Goal: Task Accomplishment & Management: Use online tool/utility

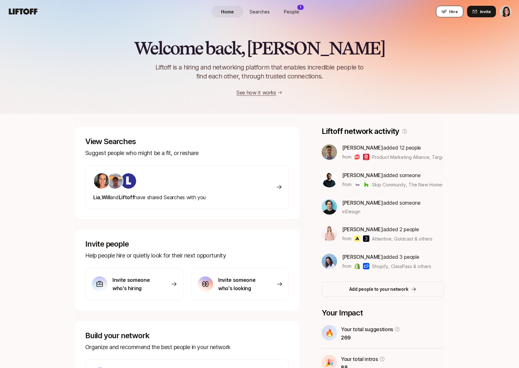
click at [448, 16] on button "Hire" at bounding box center [449, 12] width 27 height 12
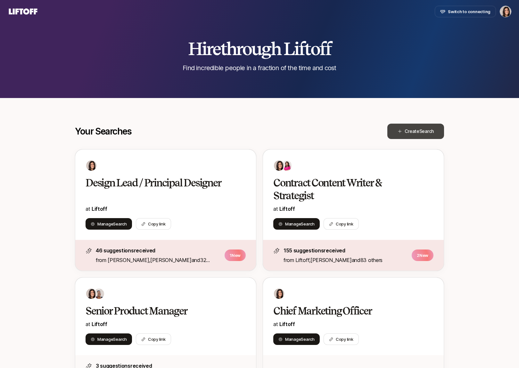
click at [409, 134] on span "Create Search" at bounding box center [419, 132] width 29 height 8
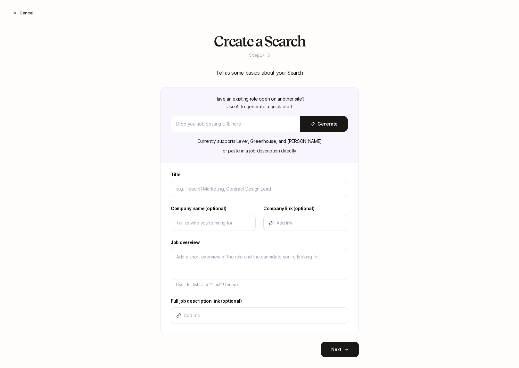
type textarea "x"
type input "C"
type textarea "x"
type input "Ch"
type textarea "x"
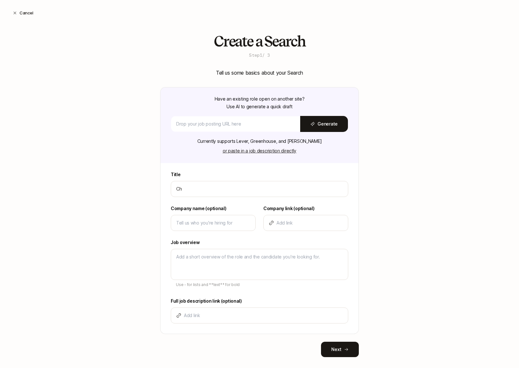
type input "Chi"
type textarea "x"
type input "Chie"
type textarea "x"
type input "Chief"
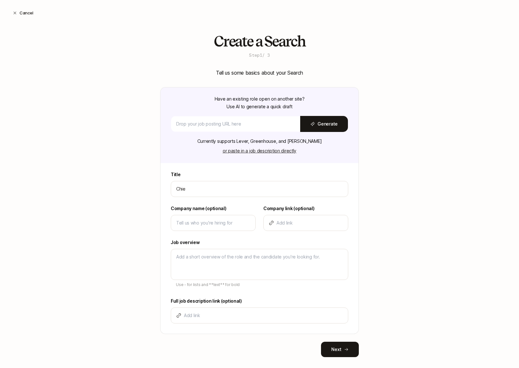
type textarea "x"
type input "Chief"
type textarea "x"
type input "Chief M"
type textarea "x"
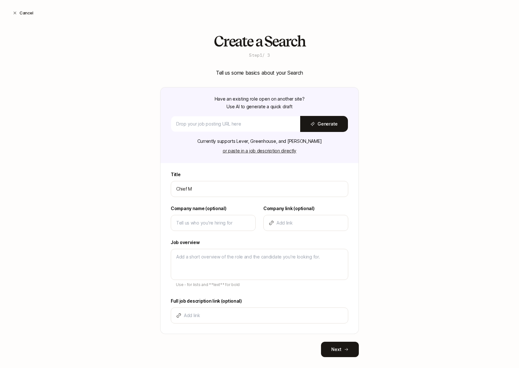
type input "Chief [PERSON_NAME]"
type textarea "x"
type input "Chief [PERSON_NAME]"
type textarea "x"
type input "Chief [PERSON_NAME]"
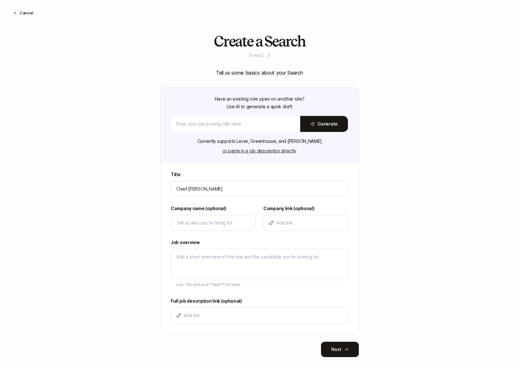
type textarea "x"
type input "Chief [PERSON_NAME]"
type textarea "x"
type input "Chief Market"
type textarea "x"
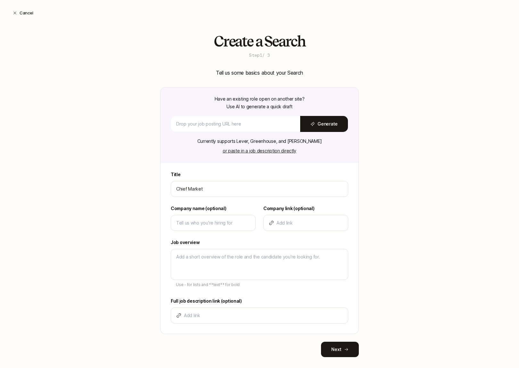
type input "Chief Marketi"
type textarea "x"
type input "Chief Marketin"
type textarea "x"
type input "Chief Marketing"
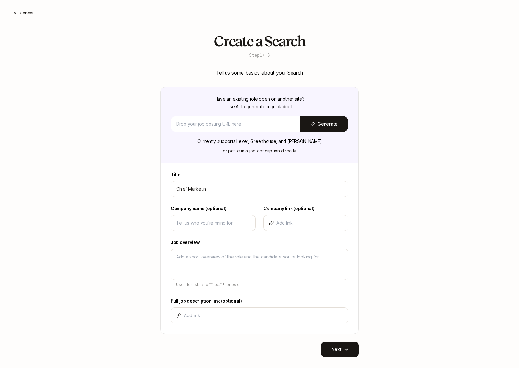
type textarea "x"
type input "Chief Marketing"
type textarea "x"
type input "Chief Marketing O"
type textarea "x"
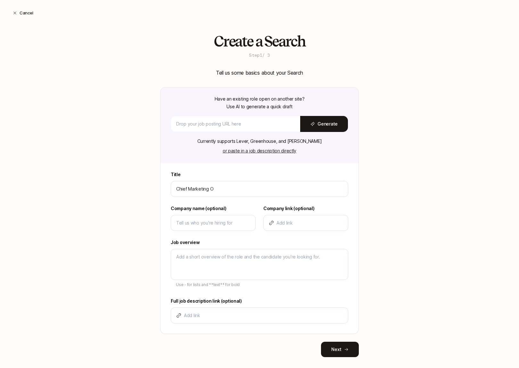
type input "Chief Marketing Of"
type textarea "x"
type input "Chief Marketing Off"
type textarea "x"
type input "Chief Marketing Offi"
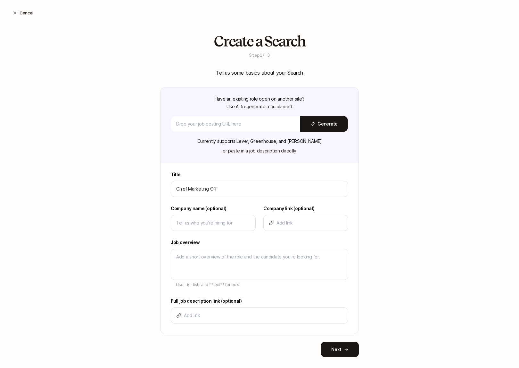
type textarea "x"
type input "Chief Marketing Offic"
type textarea "x"
type input "Chief Marketing Office"
type textarea "x"
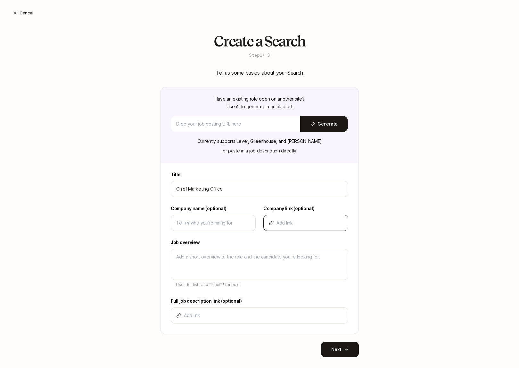
type input "Chief Marketing Officer"
type textarea "x"
type input "Chief Marketing Officer"
click at [191, 222] on input at bounding box center [213, 223] width 74 height 8
type input "L"
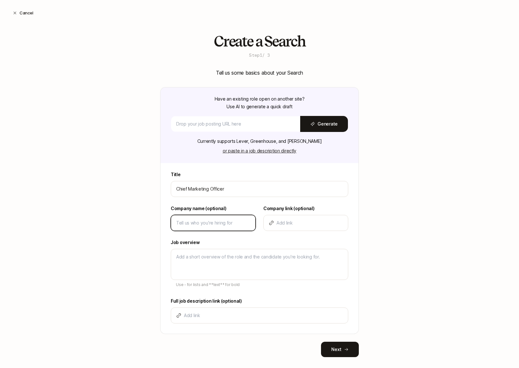
type textarea "x"
type input "LM"
type textarea "x"
type input "LM"
type textarea "x"
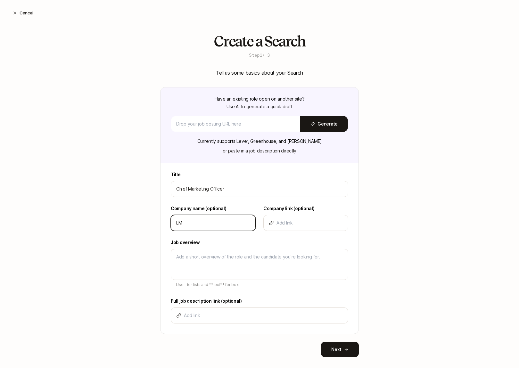
type input "LM A"
type textarea "x"
type input "LM Ar"
type textarea "x"
type input "LM Are"
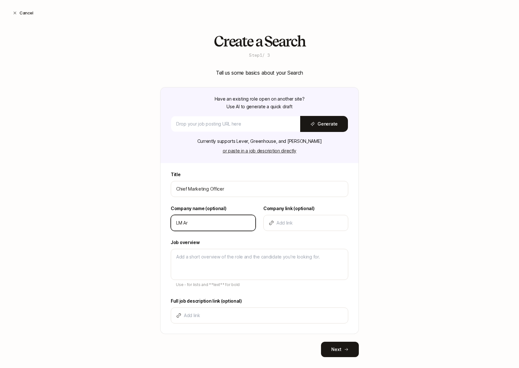
type textarea "x"
type input "LM Aren"
type textarea "x"
type input "[GEOGRAPHIC_DATA]"
type textarea "x"
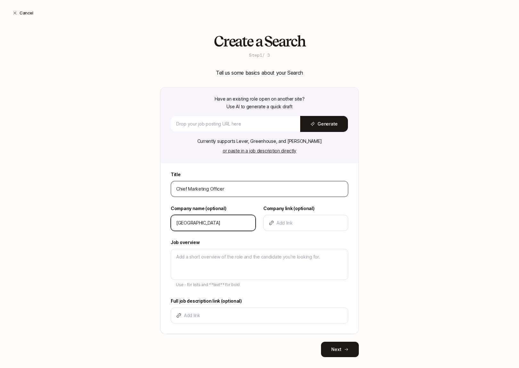
type input "[GEOGRAPHIC_DATA]"
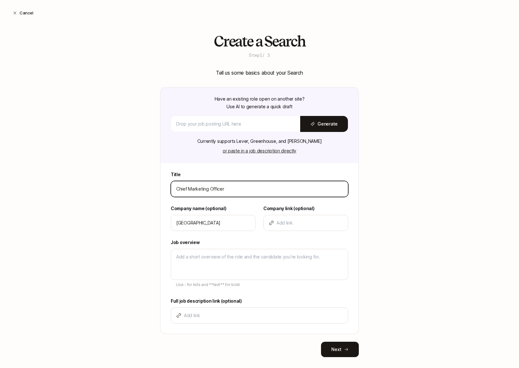
click at [210, 187] on input "Chief Marketing Officer" at bounding box center [259, 189] width 167 height 8
click at [221, 192] on input "Chief Marketing Officer" at bounding box center [259, 189] width 167 height 8
type input "F"
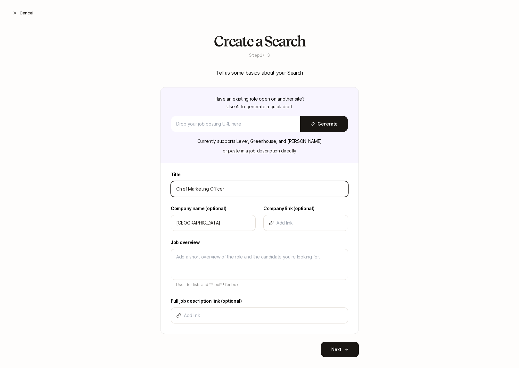
type textarea "x"
type input "Fu"
type textarea "x"
type input "Ful"
type textarea "x"
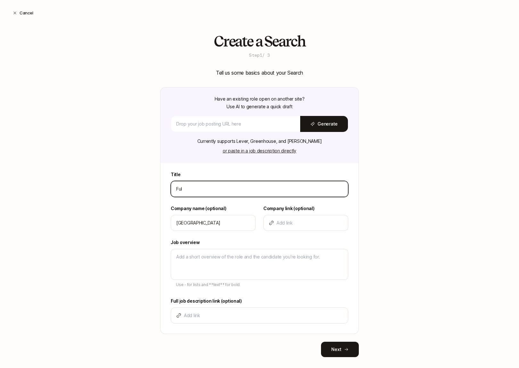
type input "Full"
type textarea "x"
type input "Full"
type textarea "x"
type input "Full S"
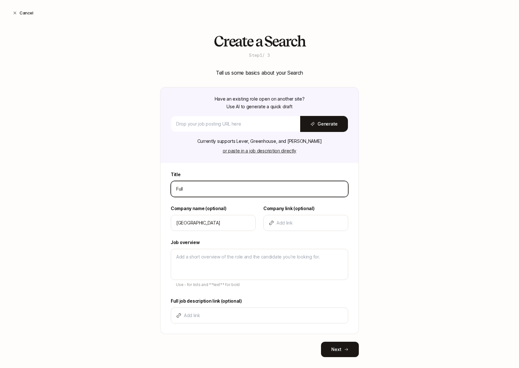
type textarea "x"
type input "Full St"
type textarea "x"
type input "Full Sta"
type textarea "x"
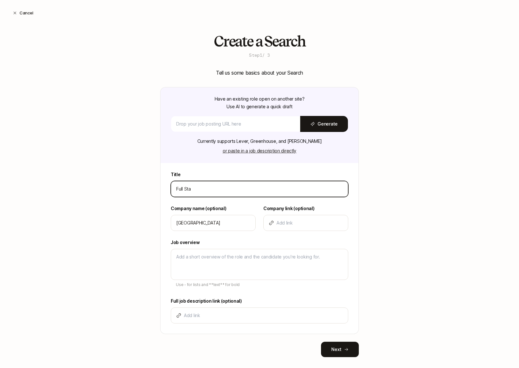
type input "Full Stac"
type textarea "x"
type input "Full Stack"
type textarea "x"
type input "Full Stack"
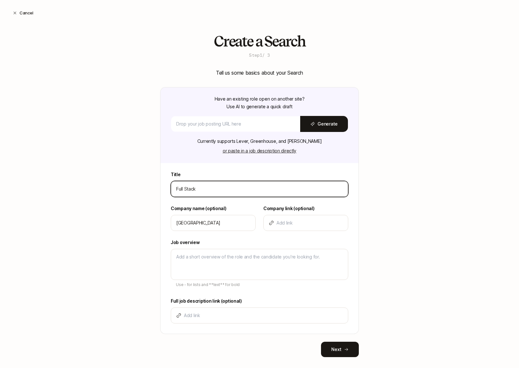
type textarea "x"
type input "Full Stack G"
type textarea "x"
type input "Full Stack Gr"
type textarea "x"
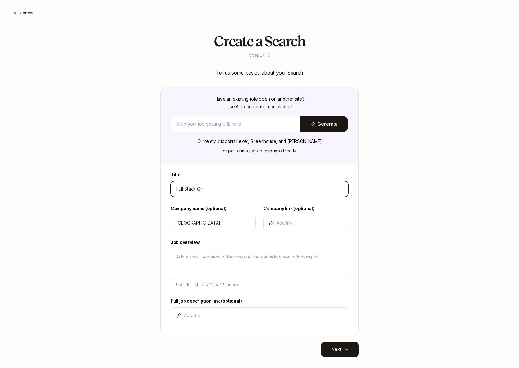
type input "Full Stack Gro"
type textarea "x"
type input "Full Stack Grow"
type textarea "x"
type input "Full Stack Growt"
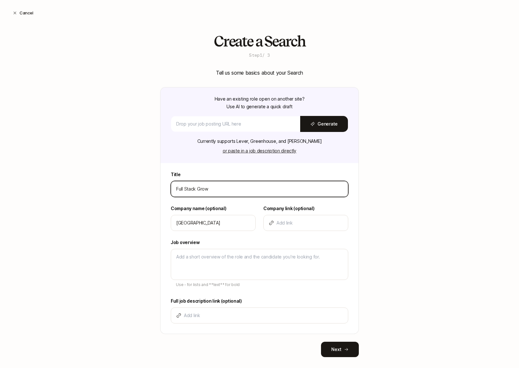
type textarea "x"
type input "Full Stack Growth"
type textarea "x"
type input "Full Stack Growth"
type textarea "x"
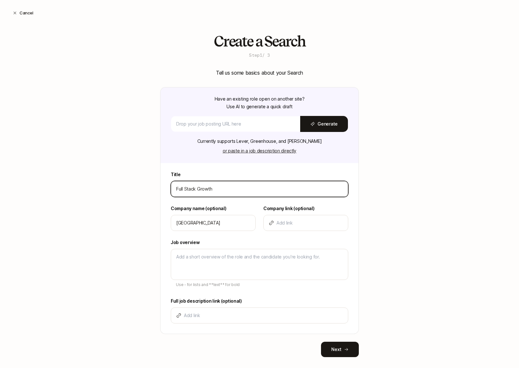
type input "Full Stack Growth M"
type textarea "x"
type input "Full Stack Growth Ma"
type textarea "x"
type input "Full Stack Growth Mar"
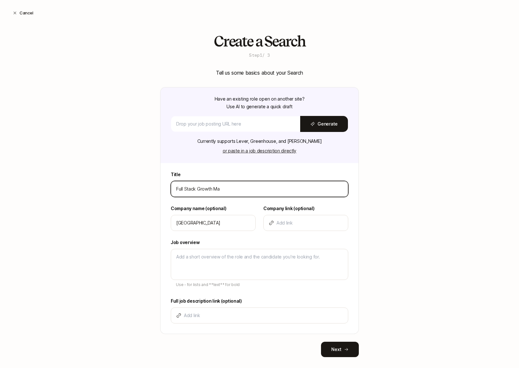
type textarea "x"
type input "Full Stack Growth Mark"
type textarea "x"
type input "Full Stack Growth Marke"
type textarea "x"
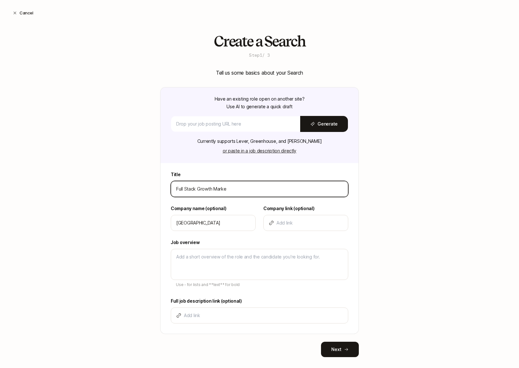
type input "Full Stack Growth Market"
type textarea "x"
type input "Full Stack Growth Markete"
type textarea "x"
type input "Full Stack Growth Marketer"
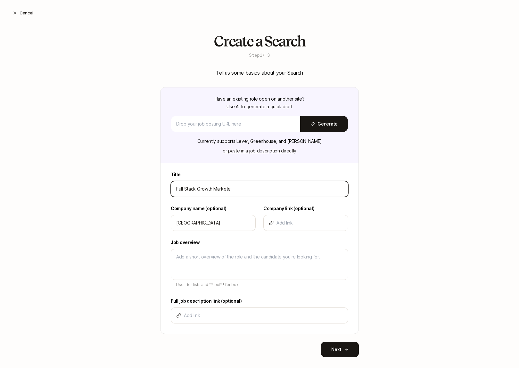
type textarea "x"
type input "Full Stack Growth Marketer"
click at [102, 203] on div "Create a Search Step 1 / 3 Tell us some basics about your Search Have an existi…" at bounding box center [259, 205] width 519 height 345
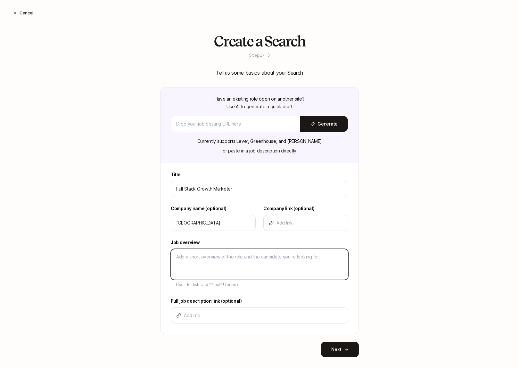
click at [208, 267] on textarea at bounding box center [260, 264] width 178 height 31
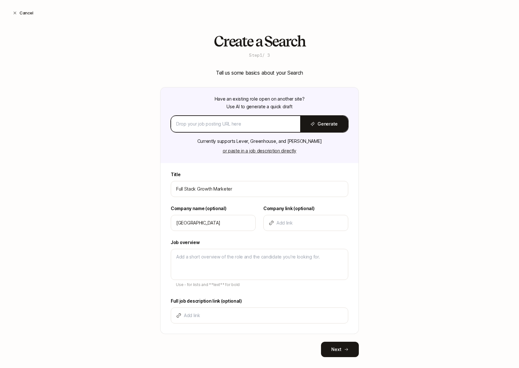
click at [231, 123] on input at bounding box center [235, 124] width 119 height 8
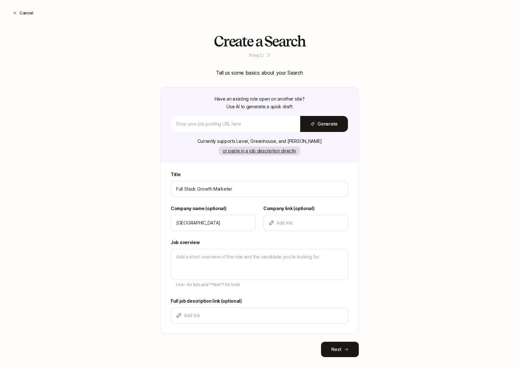
click at [268, 152] on button "or paste in a job description directly" at bounding box center [259, 151] width 81 height 9
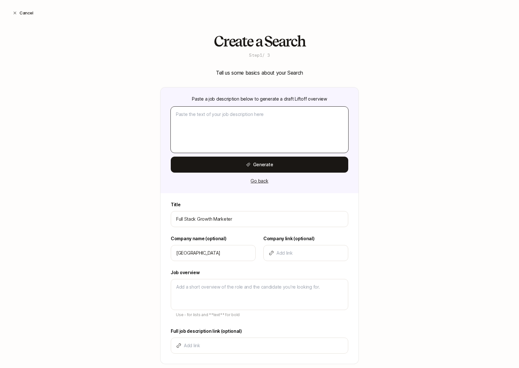
click at [245, 128] on textarea at bounding box center [260, 130] width 178 height 46
paste textarea "Lorem ips Dolo: Si’am consect adi e Seddoe Temporinc Utla et dolor magnaaliq, e…"
type textarea "x"
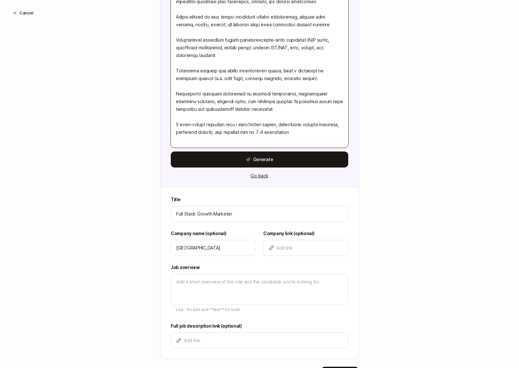
scroll to position [754, 0]
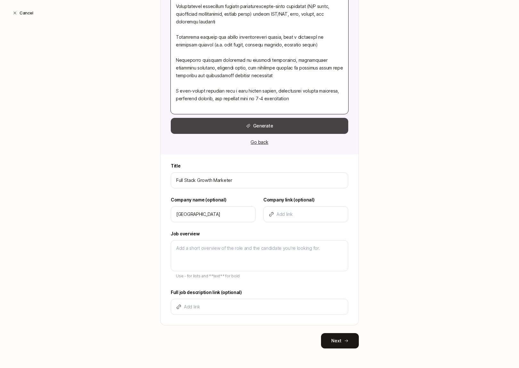
type textarea "Lorem ips Dolo: Si’am consect adi e Seddoe Temporinc Utla et dolor magnaaliq, e…"
click at [225, 125] on button "Generate" at bounding box center [260, 126] width 178 height 16
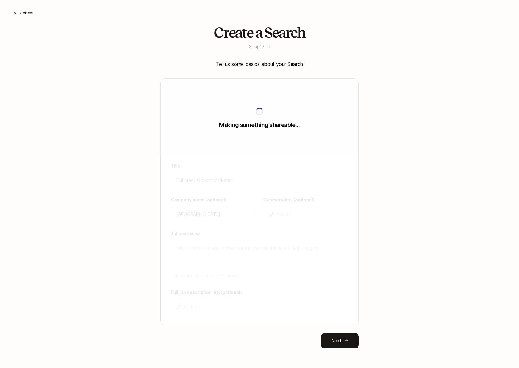
type textarea "LMArena is an open platform where everyone can access, explore and compare the …"
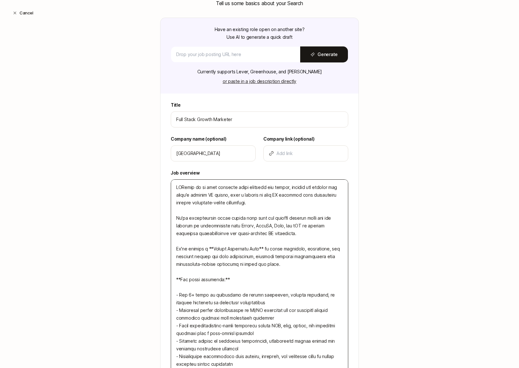
scroll to position [56, 0]
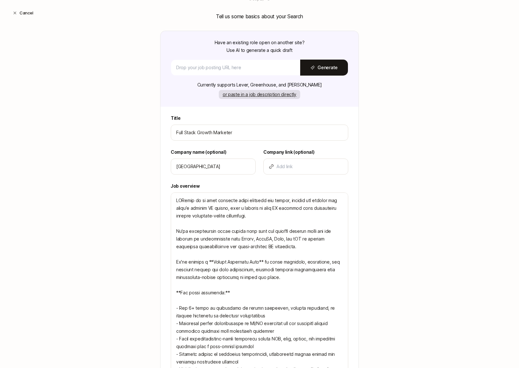
click at [256, 98] on button "or paste in a job description directly" at bounding box center [259, 94] width 81 height 9
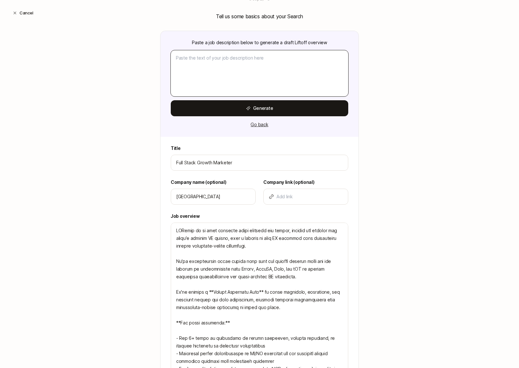
click at [245, 80] on textarea at bounding box center [260, 73] width 178 height 46
paste textarea "[URL][DOMAIN_NAME][SECURITY_DATA]"
type textarea "x"
type textarea "[URL][DOMAIN_NAME][SECURITY_DATA]"
type textarea "x"
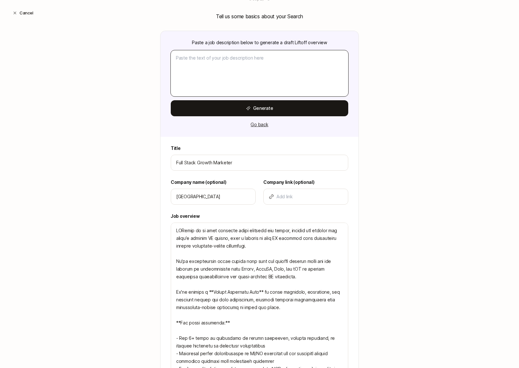
click at [243, 74] on textarea at bounding box center [260, 73] width 178 height 46
paste textarea "Lorem ips Dolo: Si’am consect adi e Seddoe Temporinc Utla et dolor magnaaliq, e…"
type textarea "x"
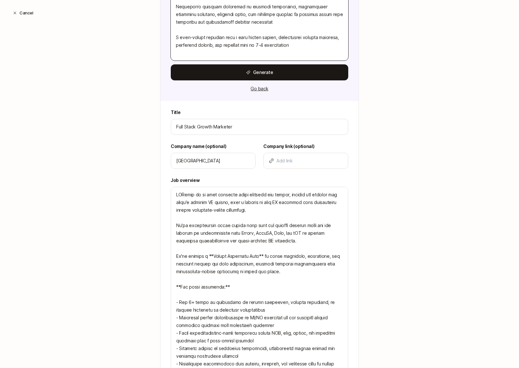
scroll to position [880, 0]
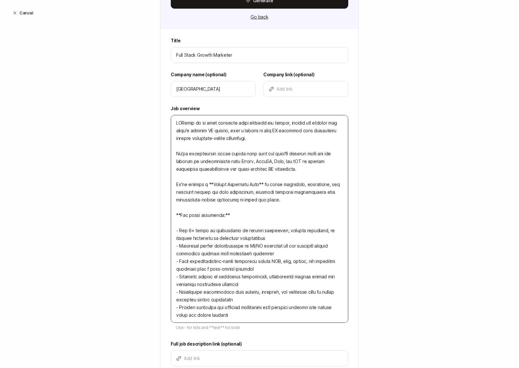
type textarea "Lorem ips Dolo: Si’am consect adi e Seddoe Temporinc Utla et dolor magnaaliq, e…"
click at [258, 169] on textarea at bounding box center [260, 219] width 178 height 208
drag, startPoint x: 294, startPoint y: 174, endPoint x: 173, endPoint y: 152, distance: 122.1
click at [173, 152] on textarea at bounding box center [260, 219] width 178 height 208
click at [246, 204] on textarea at bounding box center [260, 219] width 178 height 208
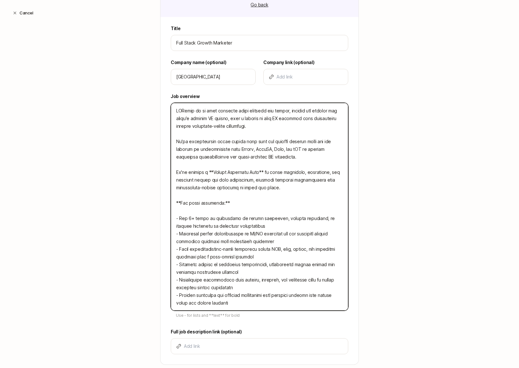
scroll to position [900, 0]
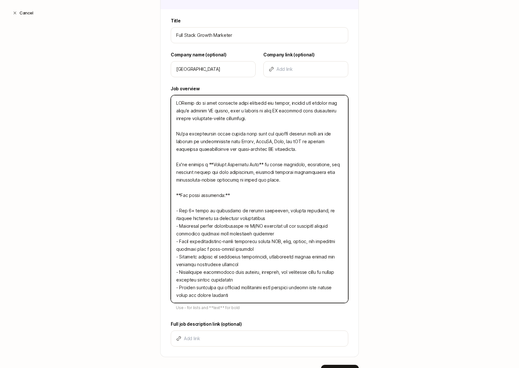
drag, startPoint x: 287, startPoint y: 189, endPoint x: 160, endPoint y: 158, distance: 130.2
click at [161, 158] on div "Title Full Stack Growth Marketer Company name (optional) LM Arena Company link …" at bounding box center [260, 187] width 198 height 340
click at [220, 184] on textarea at bounding box center [260, 199] width 178 height 208
drag, startPoint x: 287, startPoint y: 188, endPoint x: 178, endPoint y: 164, distance: 111.2
click at [178, 164] on textarea at bounding box center [260, 199] width 178 height 208
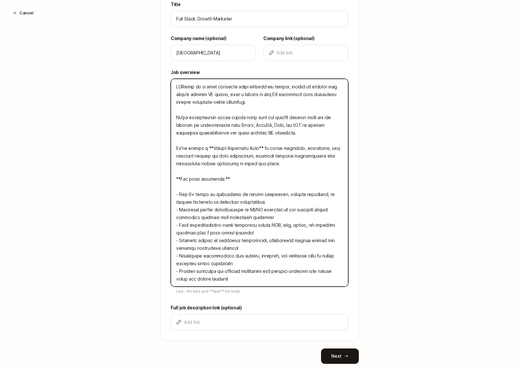
click at [183, 177] on textarea at bounding box center [260, 183] width 178 height 208
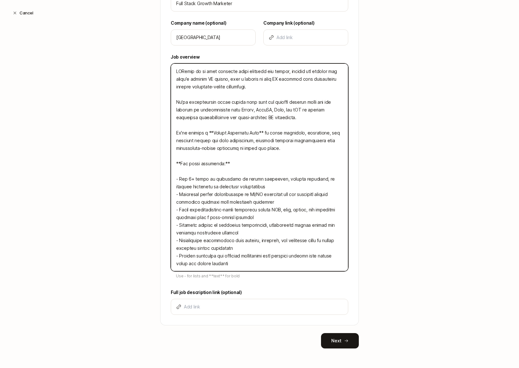
drag, startPoint x: 187, startPoint y: 193, endPoint x: 206, endPoint y: 269, distance: 78.5
click at [206, 269] on textarea at bounding box center [260, 167] width 178 height 208
click at [256, 184] on textarea at bounding box center [260, 167] width 178 height 208
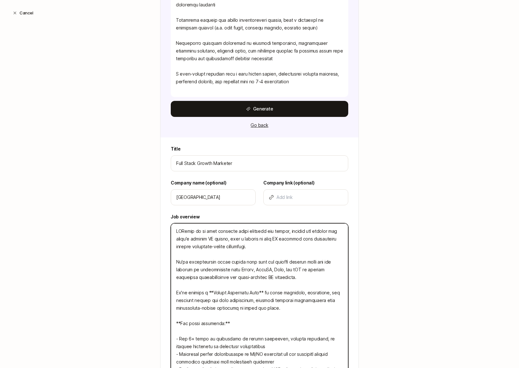
scroll to position [747, 0]
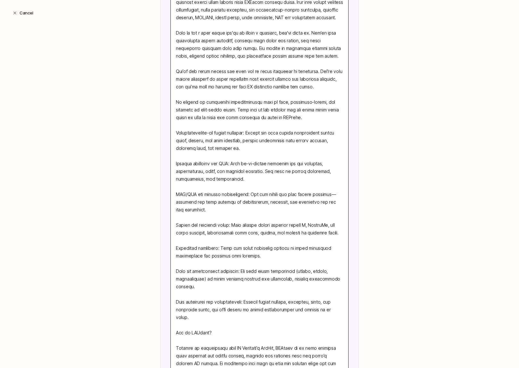
scroll to position [0, 0]
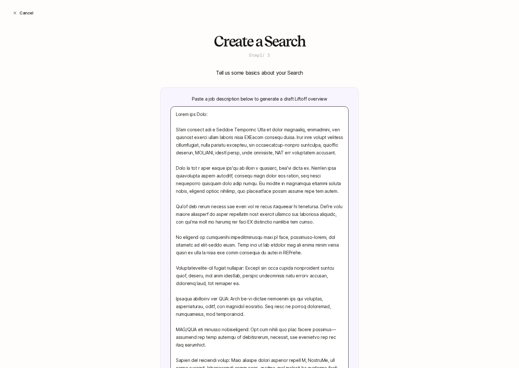
drag, startPoint x: 293, startPoint y: 115, endPoint x: 134, endPoint y: -29, distance: 214.3
click at [134, 0] on html "Switch to connecting Hire through Liftoff Find incredible people in a fraction …" at bounding box center [259, 184] width 519 height 368
type textarea "x"
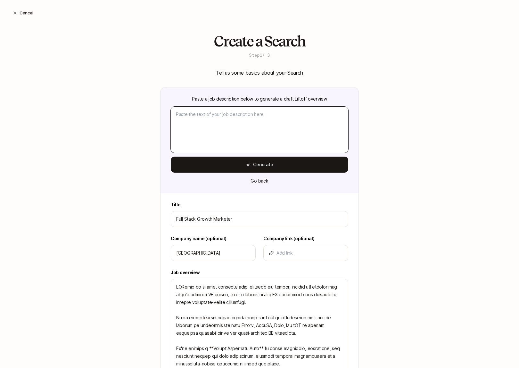
scroll to position [216, 0]
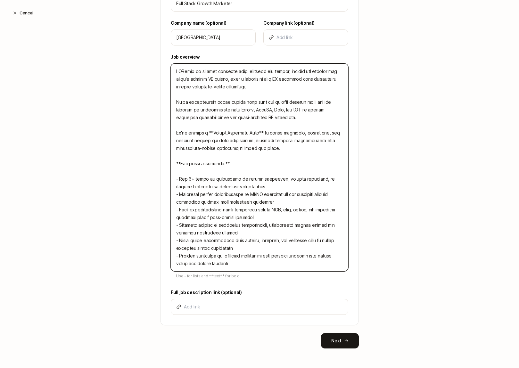
click at [241, 178] on textarea at bounding box center [260, 167] width 178 height 208
click at [268, 188] on textarea at bounding box center [260, 167] width 178 height 208
click at [276, 187] on textarea at bounding box center [260, 167] width 178 height 208
type textarea "LMArena is an open platform where everyone can access, explore and compare the …"
type textarea "x"
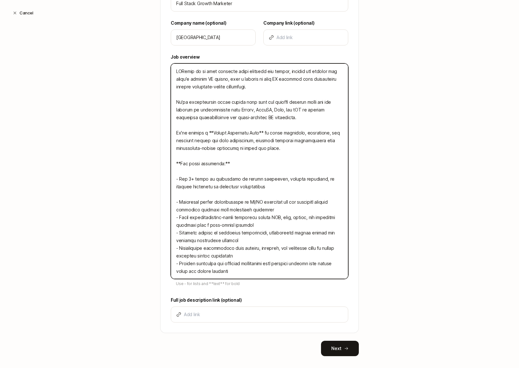
click at [282, 208] on textarea at bounding box center [260, 171] width 178 height 216
type textarea "LMArena is an open platform where everyone can access, explore and compare the …"
type textarea "x"
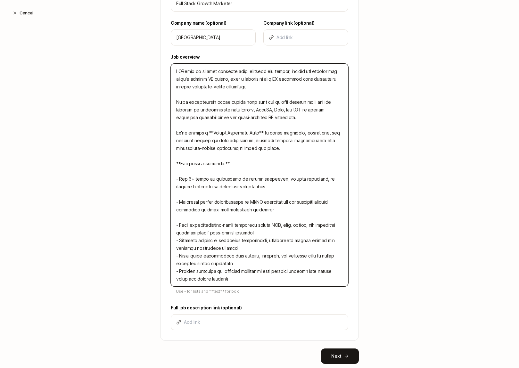
click at [261, 232] on textarea at bounding box center [260, 174] width 178 height 223
type textarea "LMArena is an open platform where everyone can access, explore and compare the …"
type textarea "x"
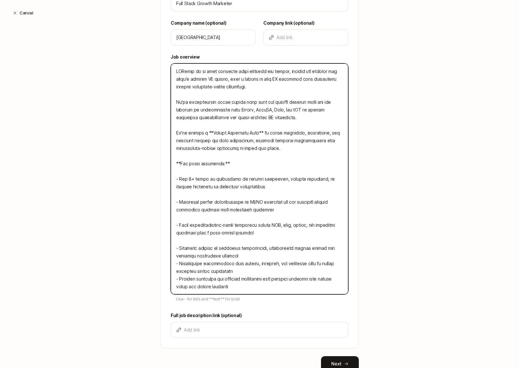
click at [253, 255] on textarea at bounding box center [260, 178] width 178 height 231
type textarea "LMArena is an open platform where everyone can access, explore and compare the …"
type textarea "x"
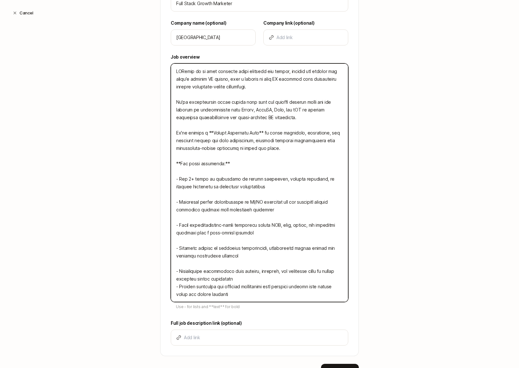
click at [237, 278] on textarea at bounding box center [260, 182] width 178 height 239
type textarea "LMArena is an open platform where everyone can access, explore and compare the …"
type textarea "x"
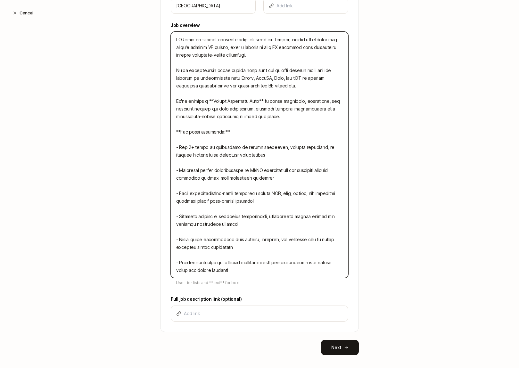
scroll to position [248, 0]
type textarea "LMArena is an open platform where everyone can access, explore and compare the …"
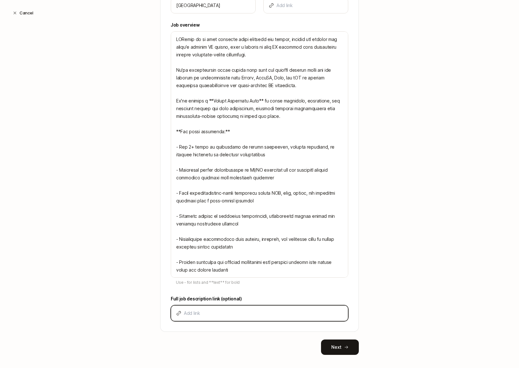
click at [279, 315] on input at bounding box center [263, 314] width 159 height 8
click at [218, 312] on input at bounding box center [263, 314] width 159 height 8
paste input "[URL][DOMAIN_NAME]"
type input "[URL][DOMAIN_NAME]"
type textarea "x"
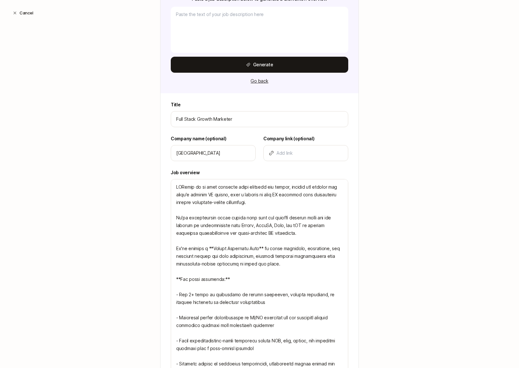
scroll to position [99, 0]
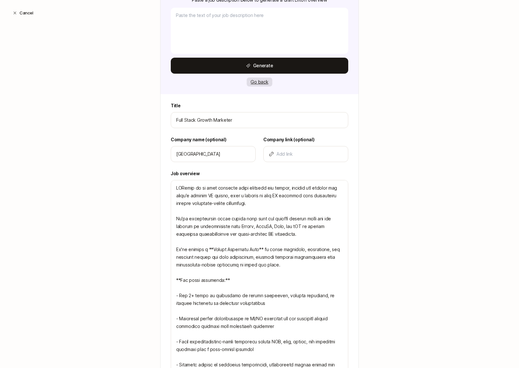
type input "[URL][DOMAIN_NAME]"
click at [258, 84] on button "Go back" at bounding box center [259, 82] width 25 height 9
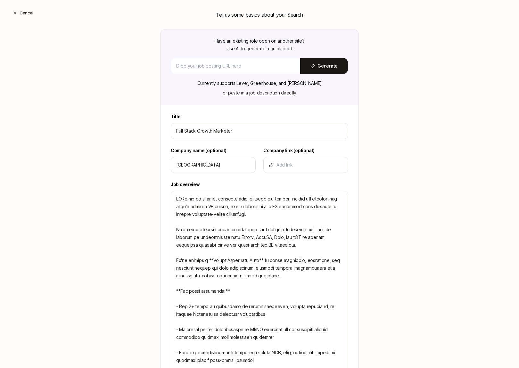
scroll to position [50, 0]
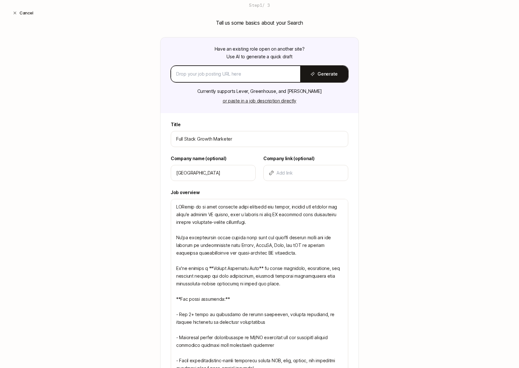
click at [244, 70] on input at bounding box center [235, 74] width 119 height 8
paste input "[URL][DOMAIN_NAME]"
type input "[URL][DOMAIN_NAME]"
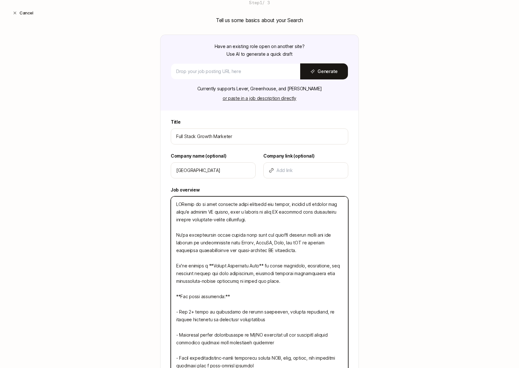
scroll to position [224, 0]
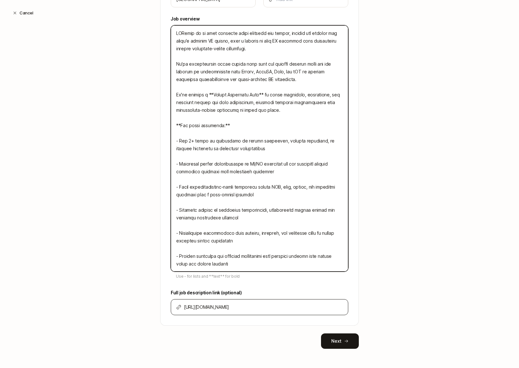
drag, startPoint x: 176, startPoint y: 203, endPoint x: 240, endPoint y: 312, distance: 126.6
click at [240, 312] on div "Title Full Stack Growth Marketer Company name (optional) LM Arena Company link …" at bounding box center [260, 136] width 198 height 379
click at [269, 188] on textarea at bounding box center [260, 148] width 178 height 247
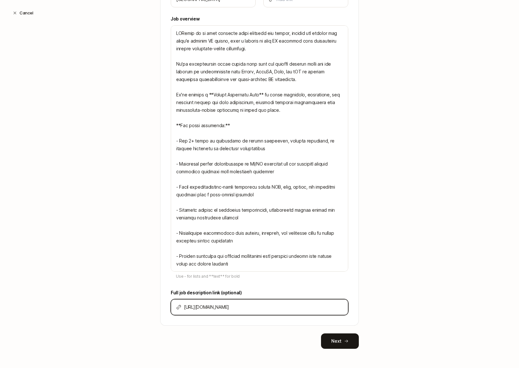
click at [229, 309] on input "[URL][DOMAIN_NAME]" at bounding box center [263, 308] width 159 height 8
type textarea "x"
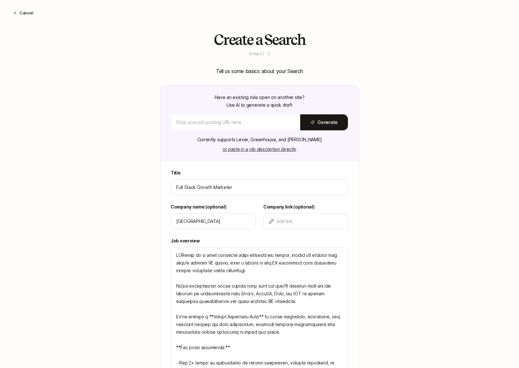
scroll to position [0, 0]
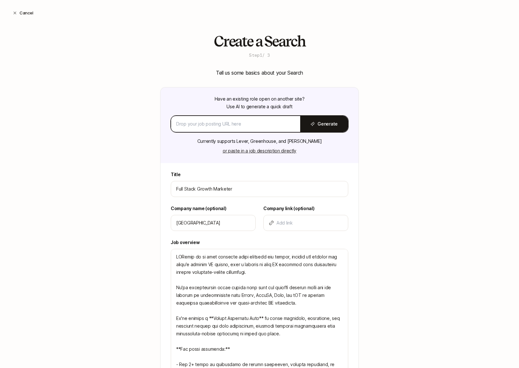
click at [225, 125] on input at bounding box center [235, 124] width 119 height 8
paste input "[URL][DOMAIN_NAME]"
type input "[URL][DOMAIN_NAME]"
click at [318, 124] on button "Generate" at bounding box center [324, 124] width 48 height 16
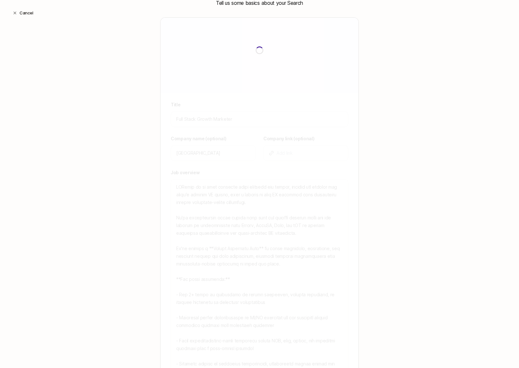
scroll to position [87, 0]
type textarea "LMArena is building an open platform where everyone can access and evaluate the…"
type textarea "x"
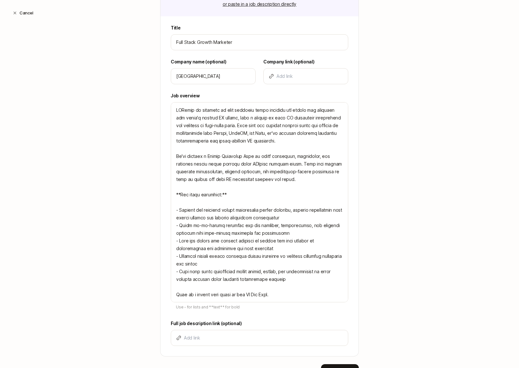
scroll to position [178, 0]
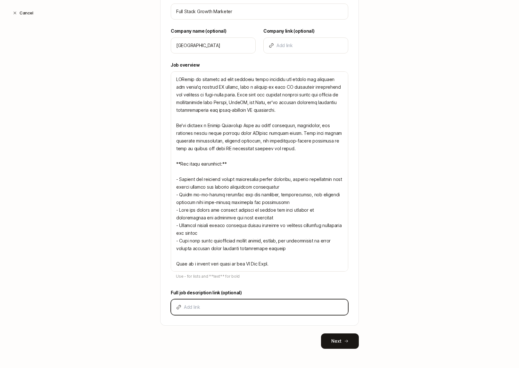
click at [212, 307] on input at bounding box center [263, 308] width 159 height 8
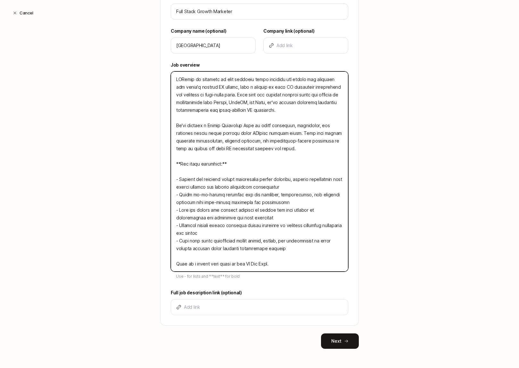
drag, startPoint x: 173, startPoint y: 78, endPoint x: 242, endPoint y: 327, distance: 258.4
click at [242, 327] on div "Tell us some basics about your Search Have an existing role open on another sit…" at bounding box center [259, 120] width 199 height 458
type textarea "x"
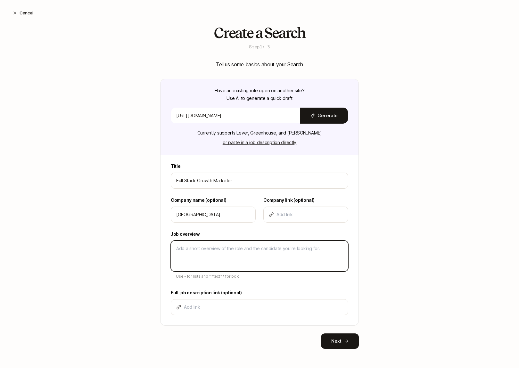
paste textarea "LMArena is an open platform where everyone can access, explore and compare the …"
type textarea "LMArena is an open platform where everyone can access, explore and compare the …"
type textarea "x"
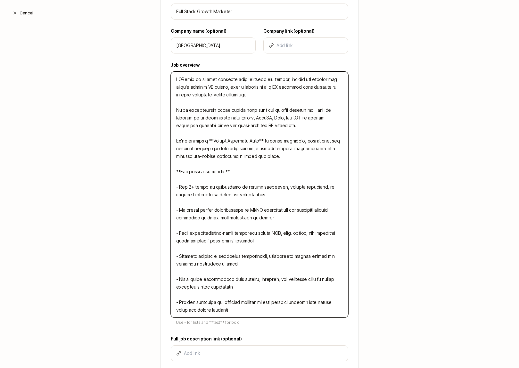
scroll to position [200, 0]
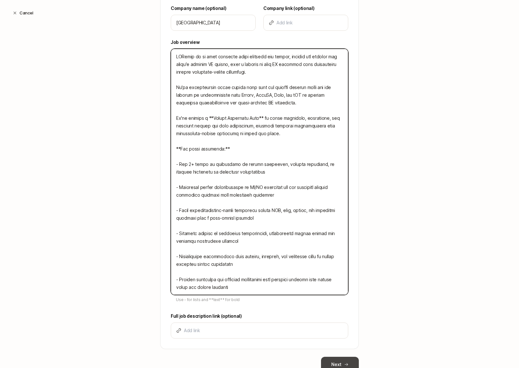
type textarea "LMArena is an open platform where everyone can access, explore and compare the …"
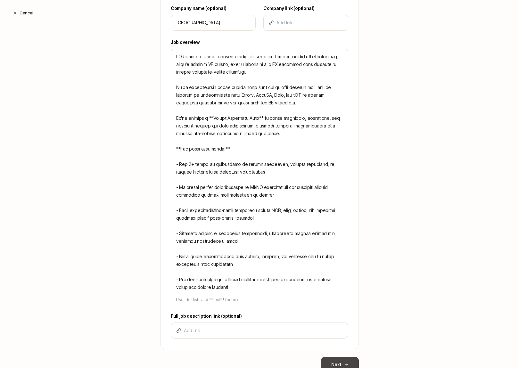
click at [338, 360] on button "Next" at bounding box center [340, 364] width 38 height 15
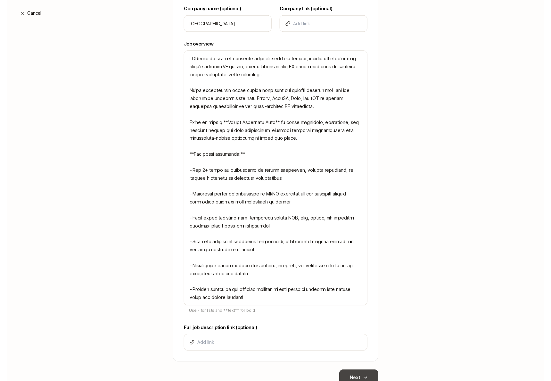
scroll to position [0, 0]
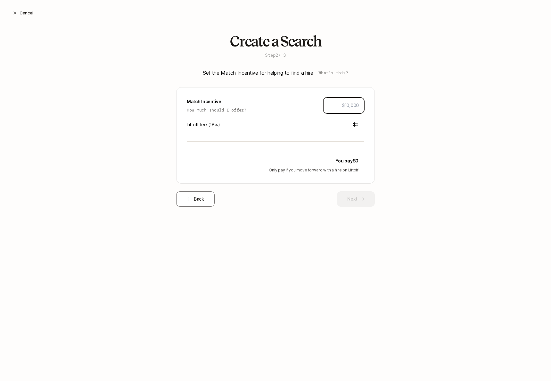
type input "$1"
type input "$10,000"
click at [231, 111] on p "How much should I offer?" at bounding box center [217, 110] width 60 height 6
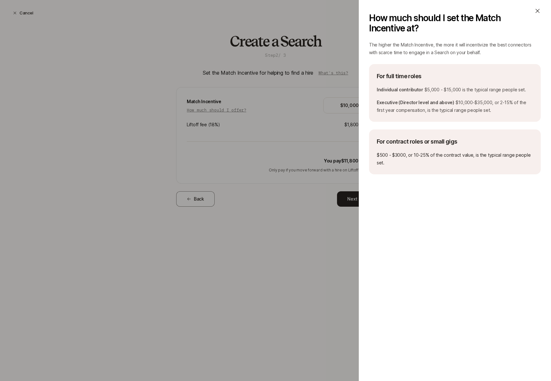
click at [538, 9] on icon at bounding box center [538, 11] width 6 height 6
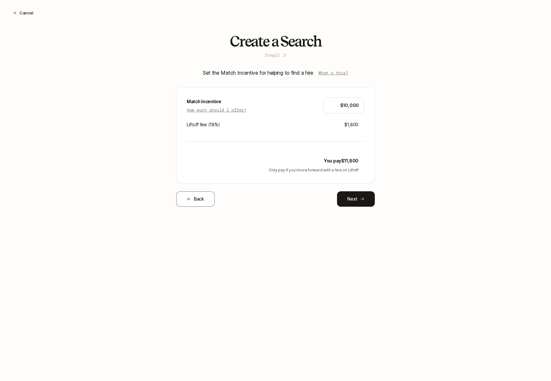
click at [358, 129] on div "Match Incentive How much should I offer? $10,000 Liftoff fee ( 18 %) $1,800 You…" at bounding box center [275, 135] width 199 height 96
click at [350, 194] on button "Next" at bounding box center [356, 198] width 38 height 15
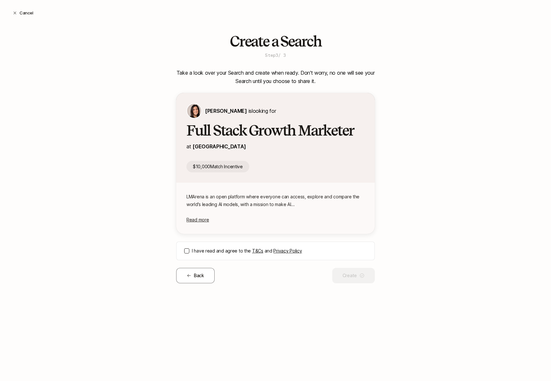
click at [184, 250] on button "I have read and agree to the T&Cs and Privacy Policy" at bounding box center [186, 250] width 5 height 5
click at [352, 282] on button "Create" at bounding box center [353, 275] width 43 height 15
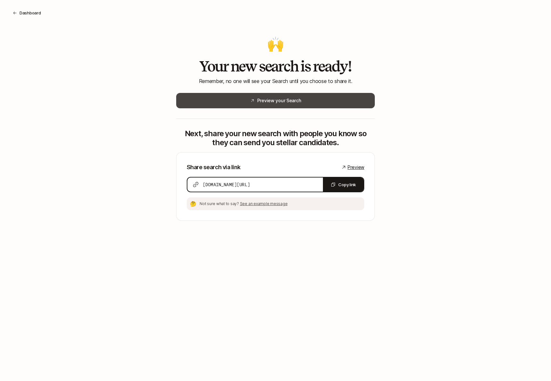
click at [313, 105] on button "Preview your Search" at bounding box center [275, 100] width 199 height 15
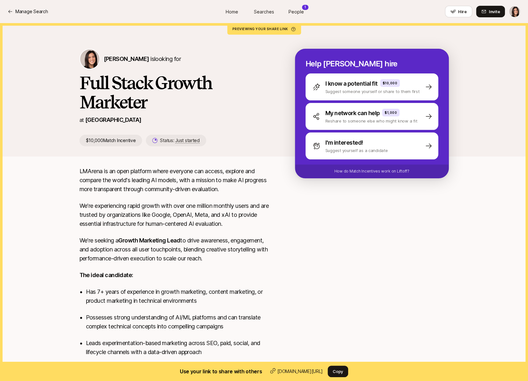
click at [176, 189] on p "LMArena is an open platform where everyone can access, explore and compare the …" at bounding box center [177, 180] width 195 height 27
click at [294, 11] on span "People" at bounding box center [296, 11] width 15 height 7
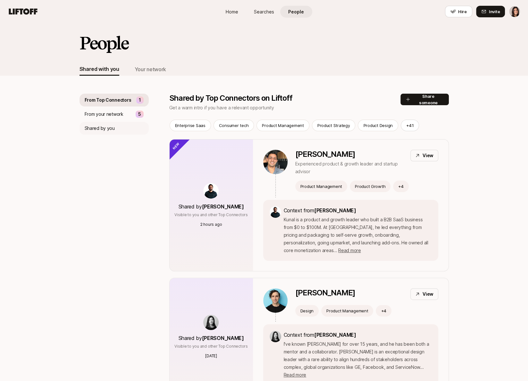
click at [116, 129] on div "Shared by you" at bounding box center [114, 128] width 69 height 13
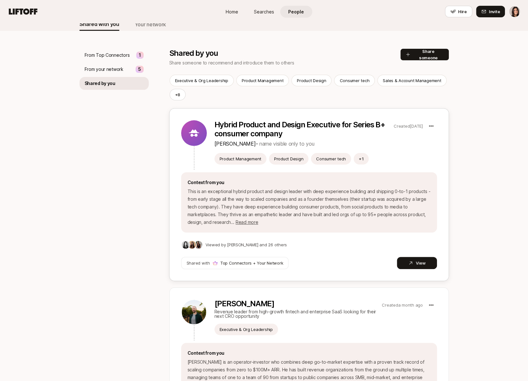
scroll to position [17, 0]
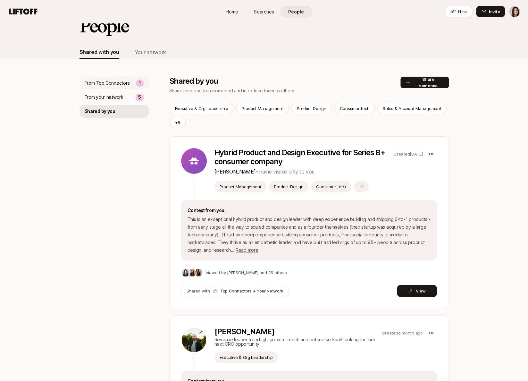
click at [131, 78] on div "From Top Connectors 1" at bounding box center [114, 83] width 69 height 13
